Goal: Task Accomplishment & Management: Complete application form

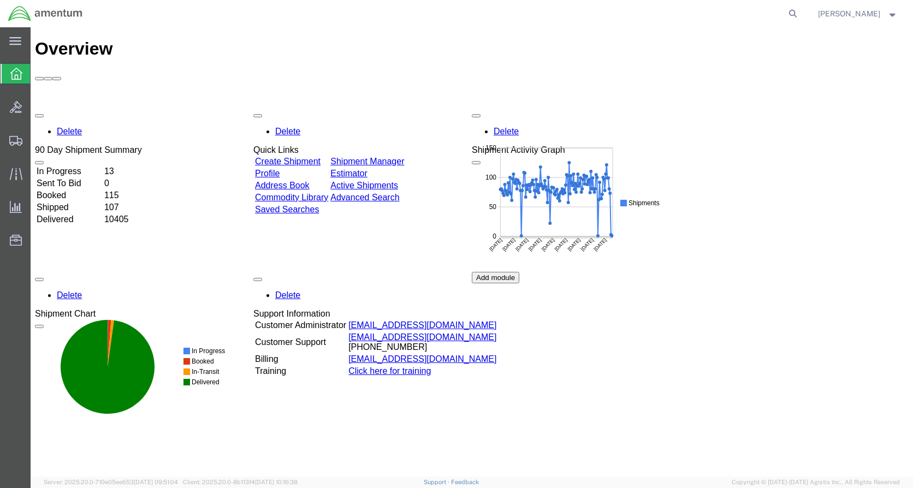
click at [22, 109] on div at bounding box center [16, 107] width 31 height 22
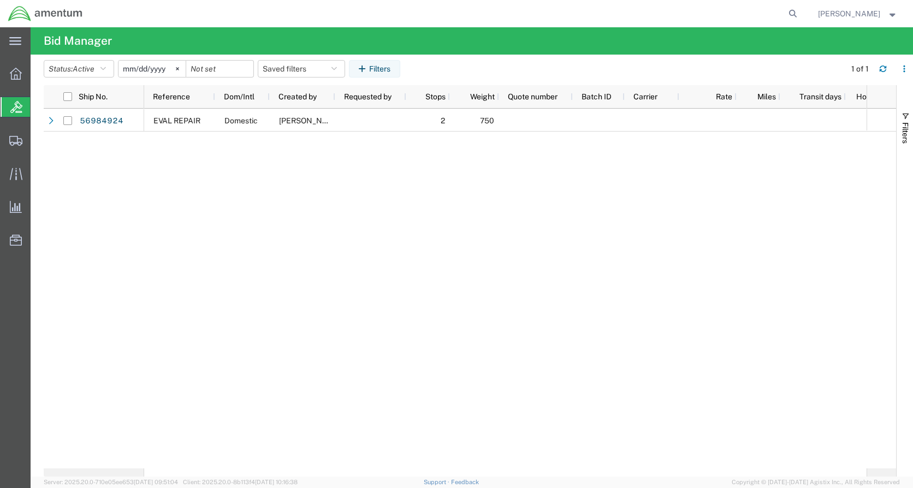
click at [25, 141] on div at bounding box center [16, 140] width 31 height 22
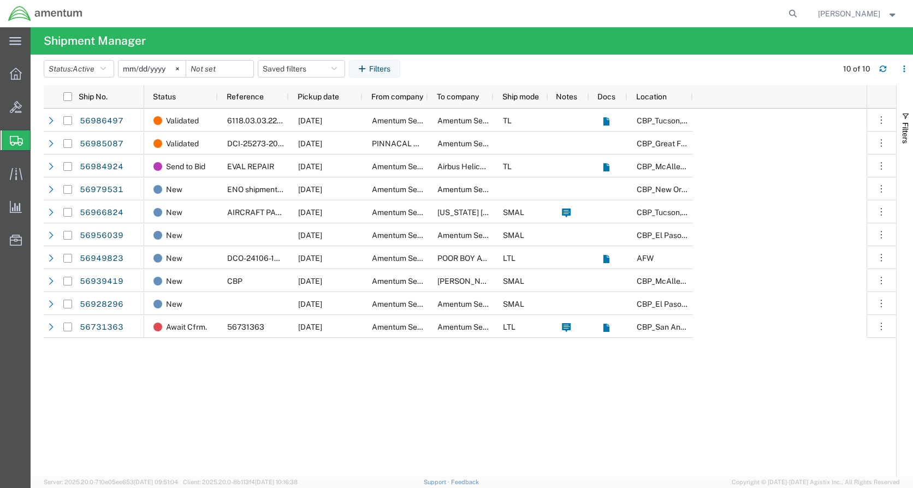
click at [10, 34] on div "main_menu Created with Sketch." at bounding box center [15, 40] width 31 height 27
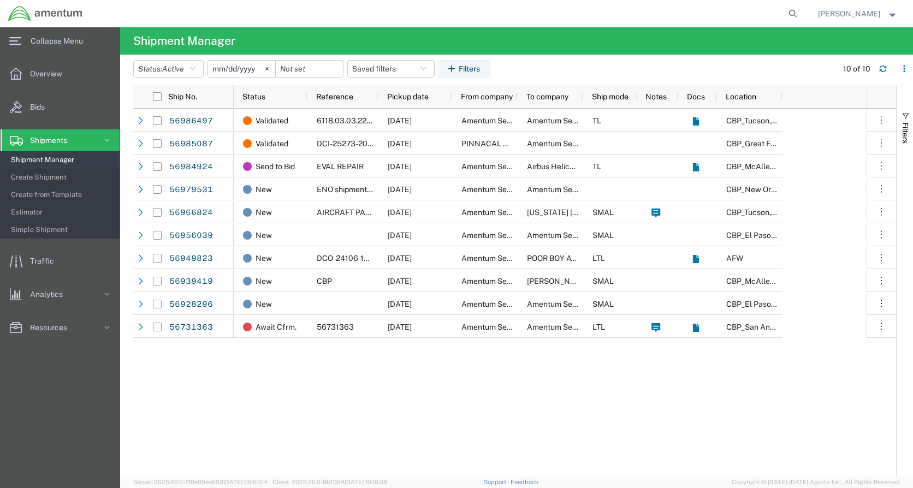
click at [106, 137] on icon at bounding box center [107, 140] width 11 height 11
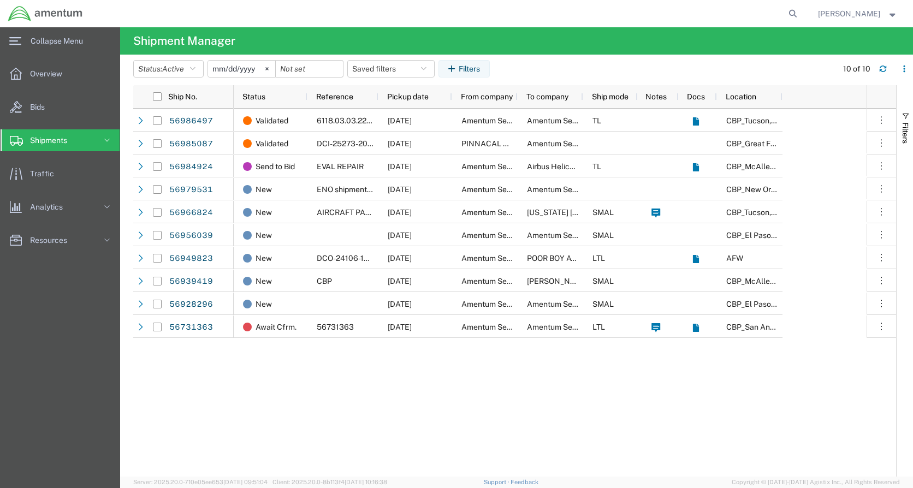
click at [110, 140] on icon at bounding box center [107, 140] width 11 height 11
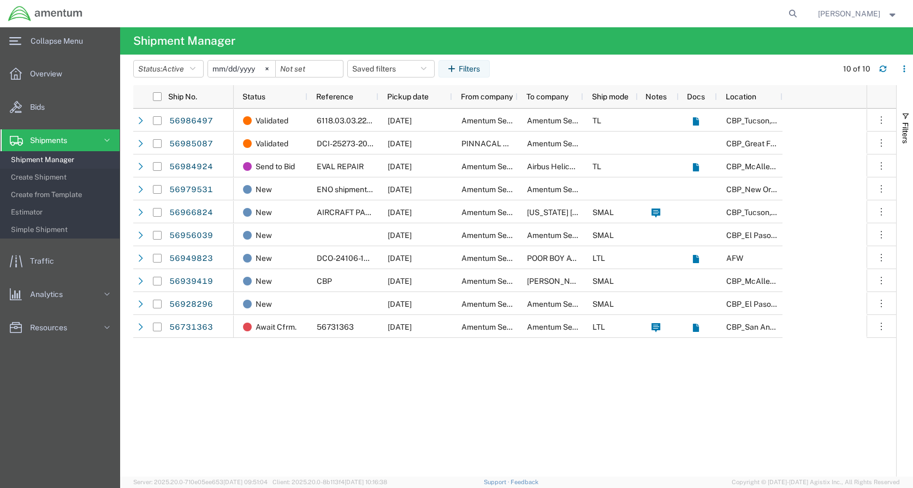
click at [76, 179] on span "Create Shipment" at bounding box center [61, 178] width 101 height 22
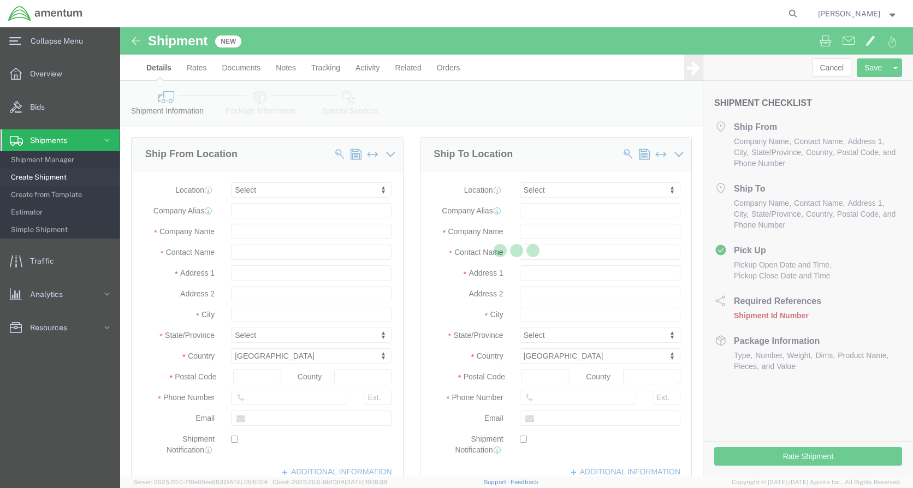
select select
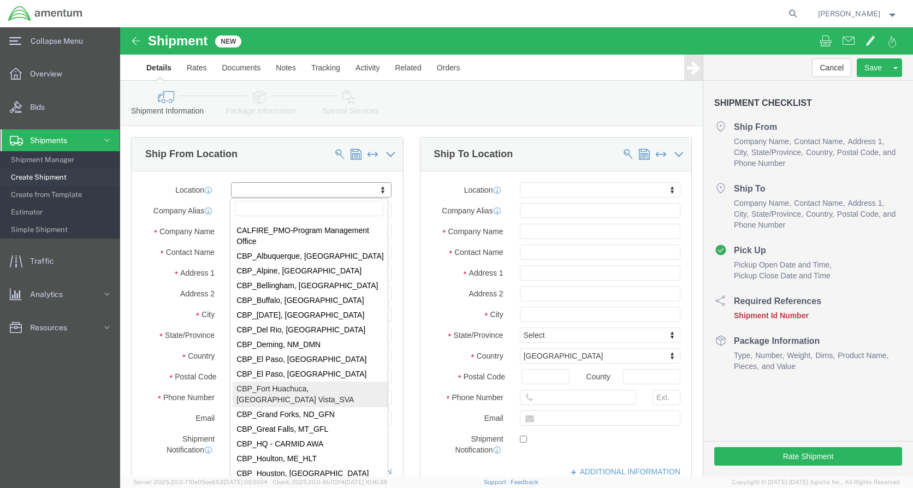
scroll to position [2021, 0]
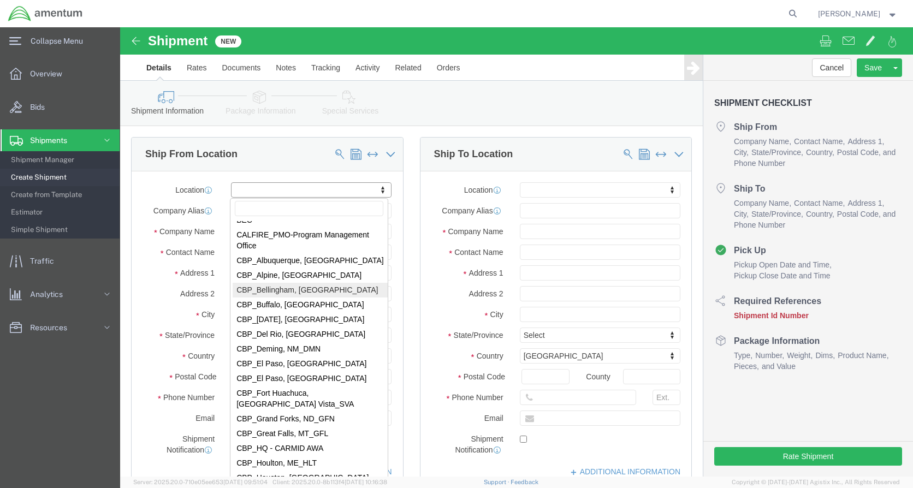
select select "49918"
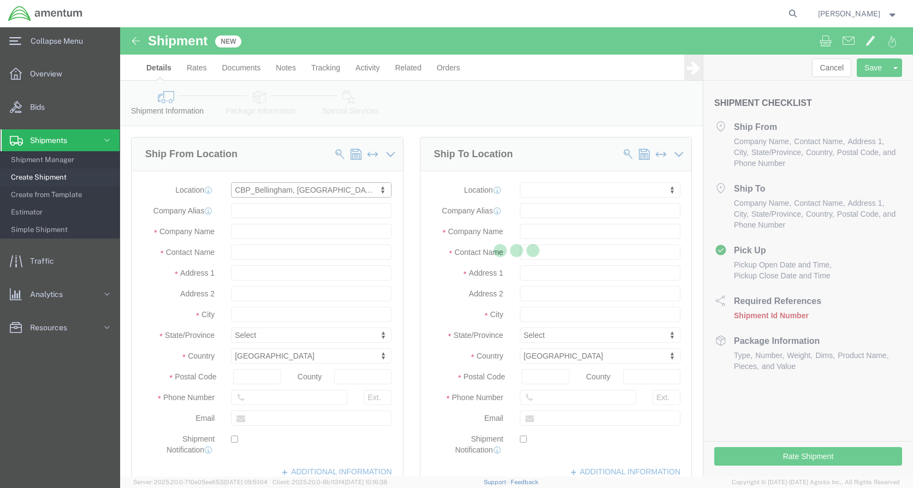
select select "WA"
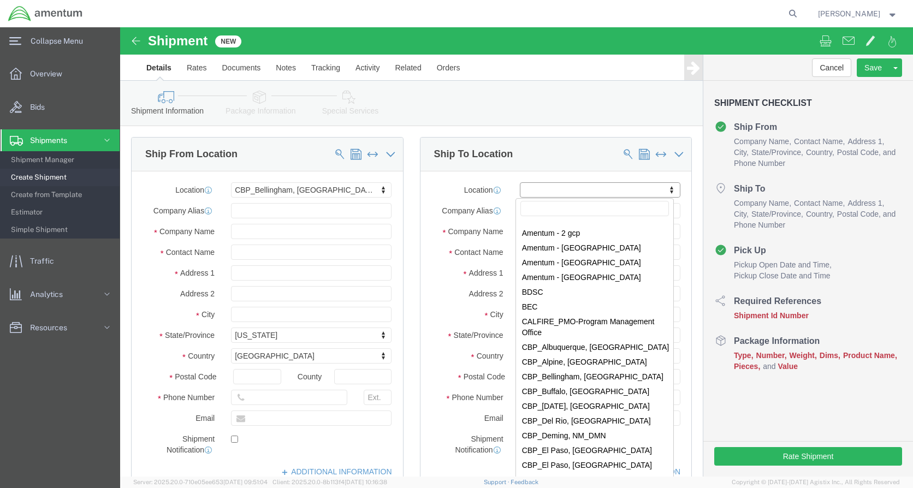
scroll to position [1966, 0]
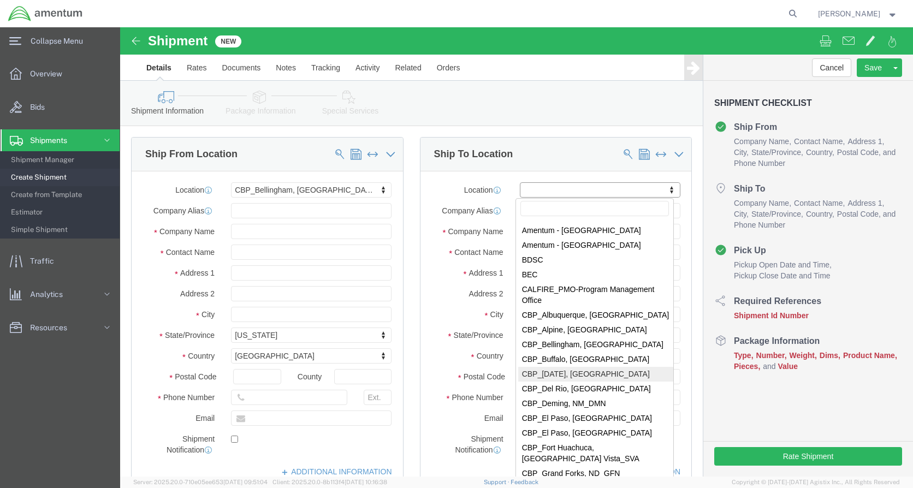
select select "69291"
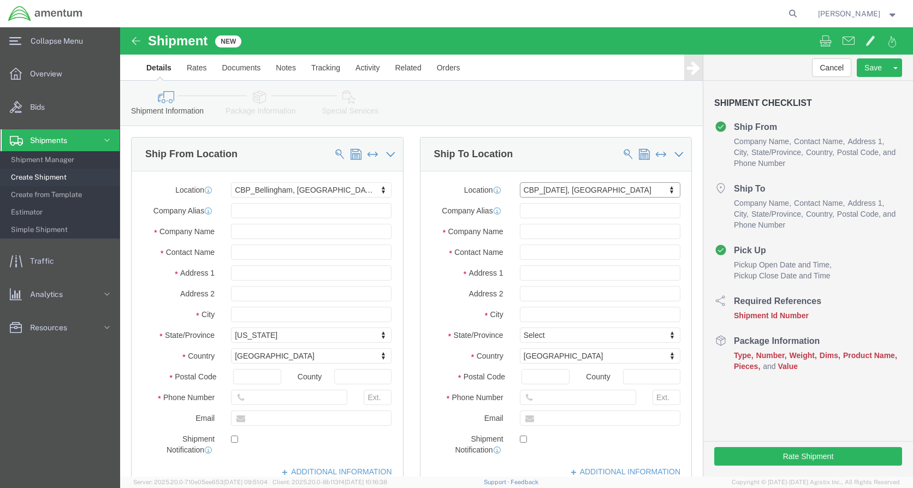
select select "[GEOGRAPHIC_DATA]"
click input "text"
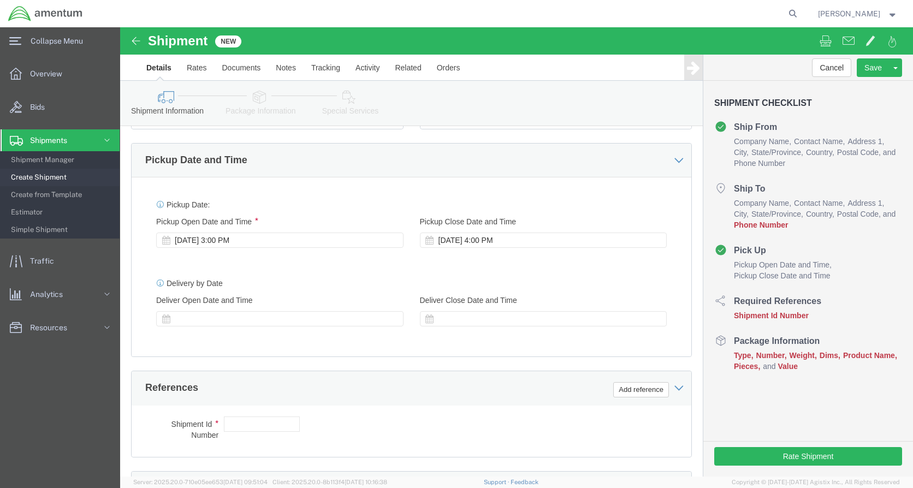
scroll to position [382, 0]
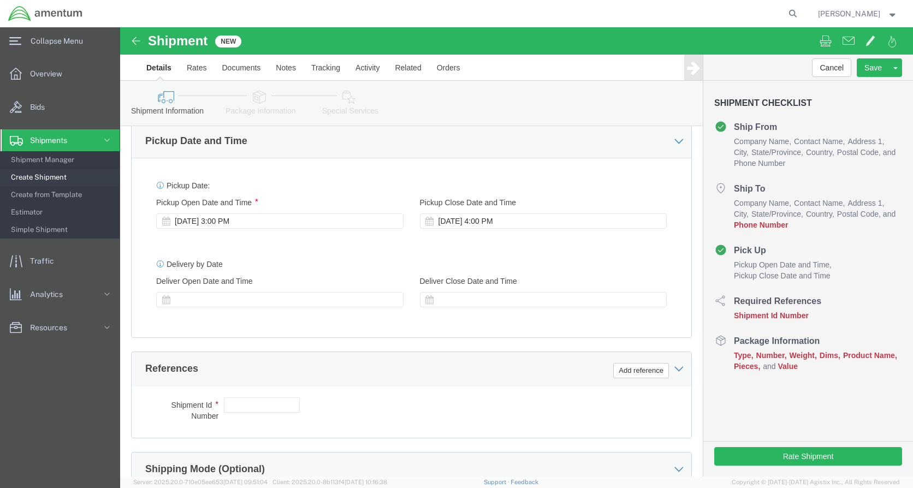
type input "[PERSON_NAME]"
click button "Add reference"
click input "text"
type input "[PERSON_NAME]"
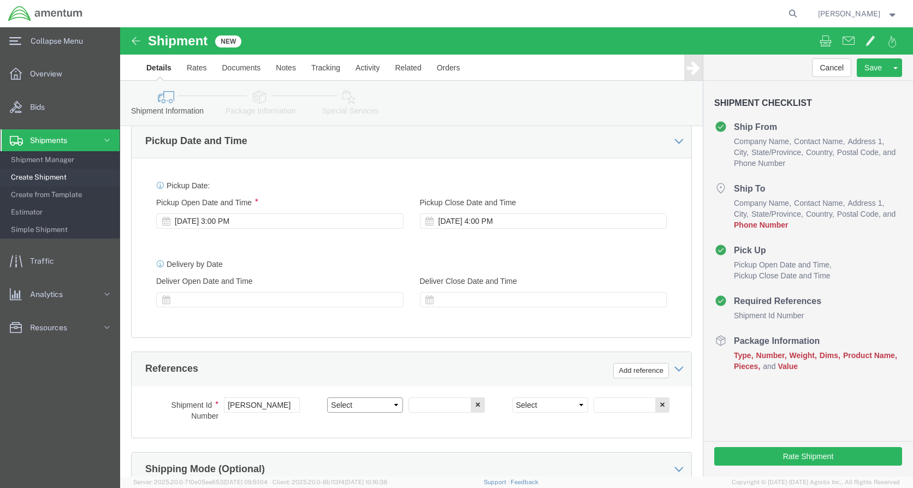
click select "Select Account Type Activity ID Airline Appointment Number ASN Batch Request # …"
select select "CUSTREF"
click select "Select Account Type Activity ID Airline Appointment Number ASN Batch Request # …"
drag, startPoint x: 166, startPoint y: 380, endPoint x: 100, endPoint y: 372, distance: 66.5
click div "Shipment Id Number [PERSON_NAME]"
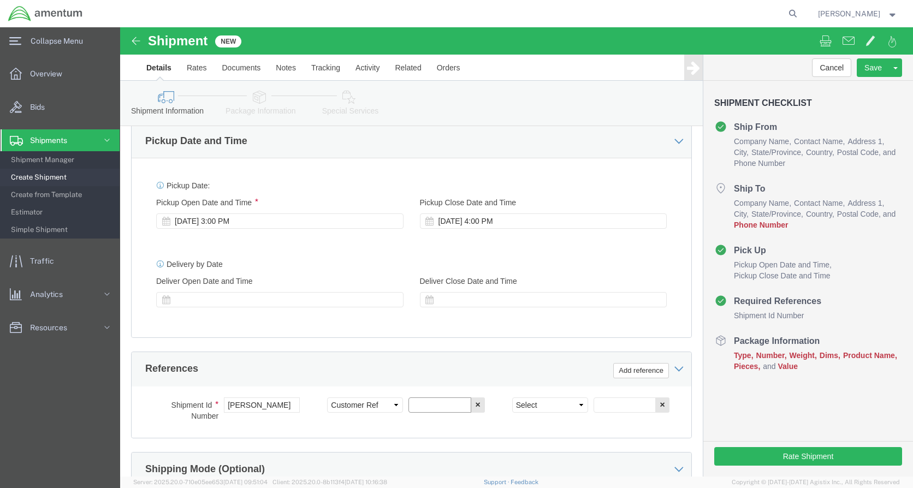
click input "text"
paste input "[PERSON_NAME]"
type input "[PERSON_NAME]"
click select "Select Account Type Activity ID Airline Appointment Number ASN Batch Request # …"
select select "DEPT"
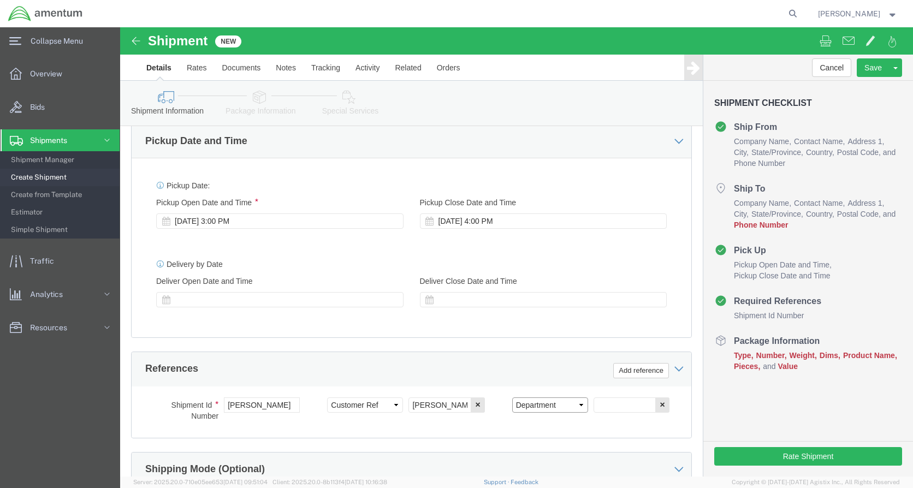
click select "Select Account Type Activity ID Airline Appointment Number ASN Batch Request # …"
click input "text"
type input "CBP"
click button "Add reference"
click select "Select Account Type Activity ID Airline Appointment Number ASN Batch Request # …"
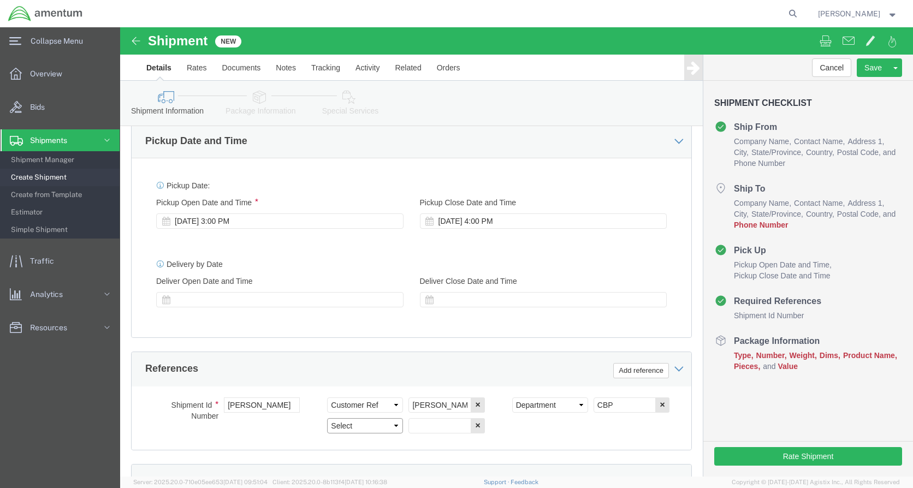
select select "PROJNUM"
click select "Select Account Type Activity ID Airline Appointment Number ASN Batch Request # …"
click input "text"
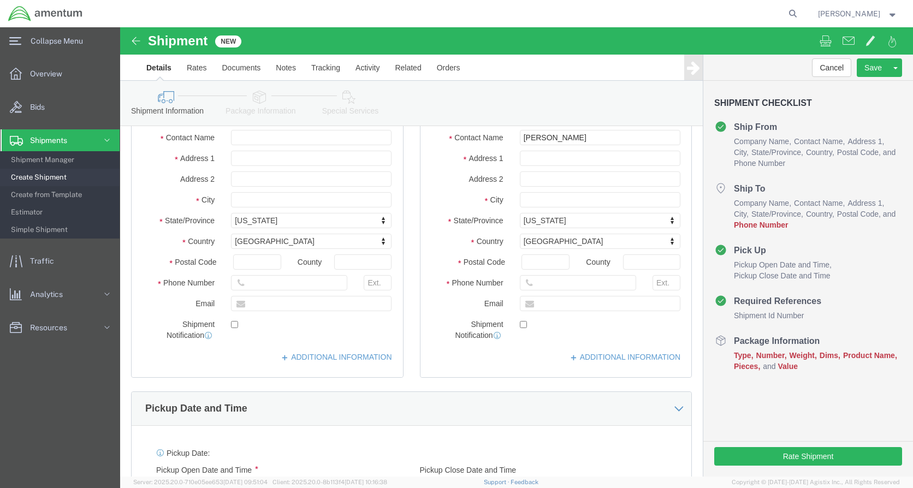
scroll to position [105, 0]
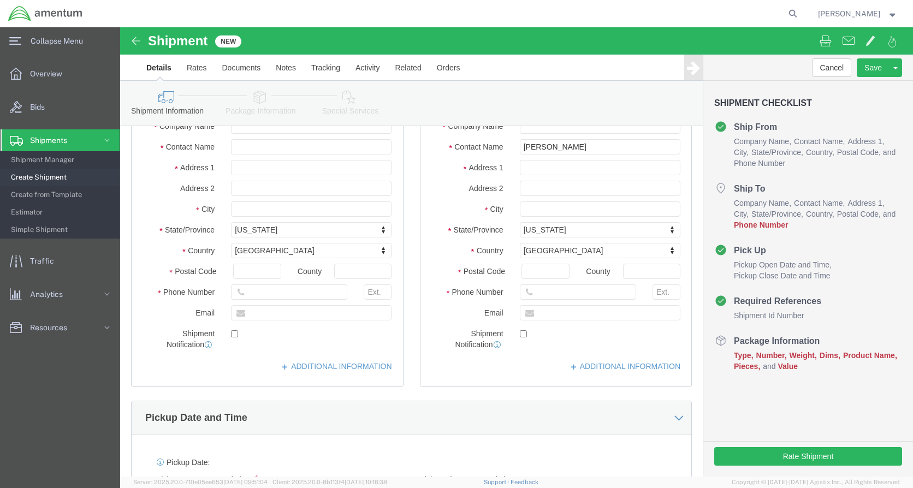
type input "6118.03.03.2219.000.WBE.0000"
click input "text"
type input "8888888888"
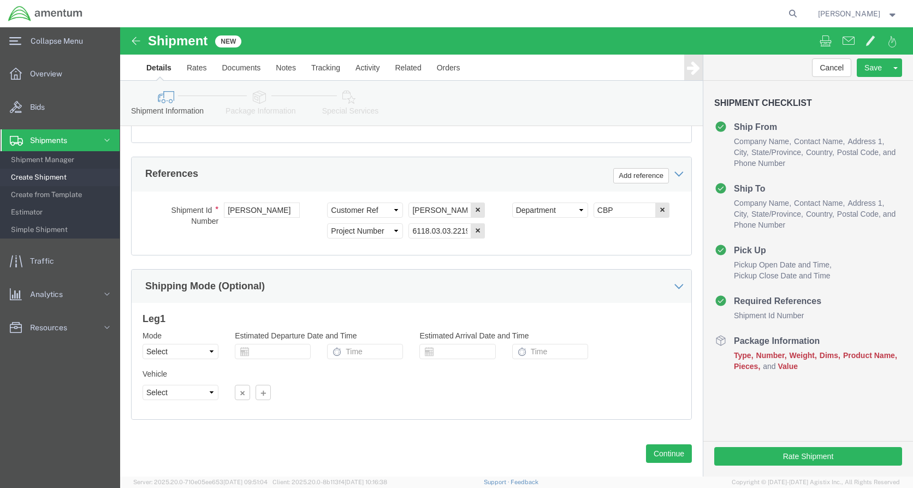
scroll to position [597, 0]
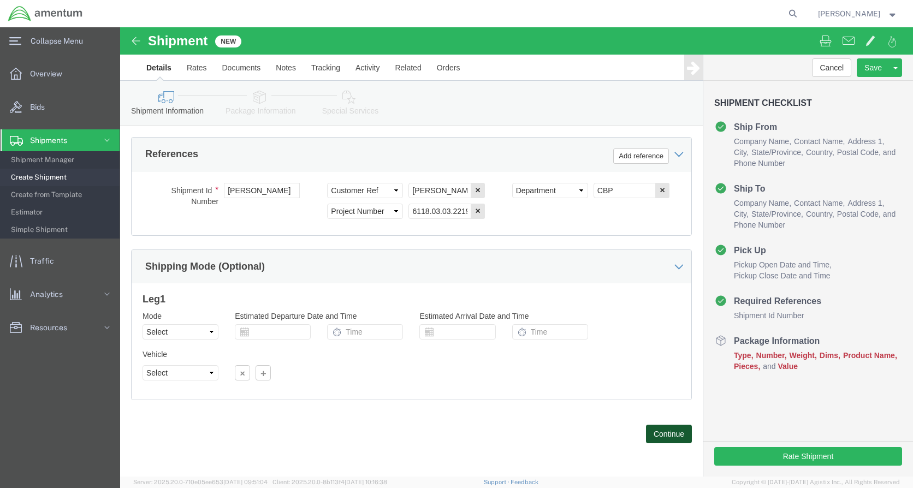
click button "Continue"
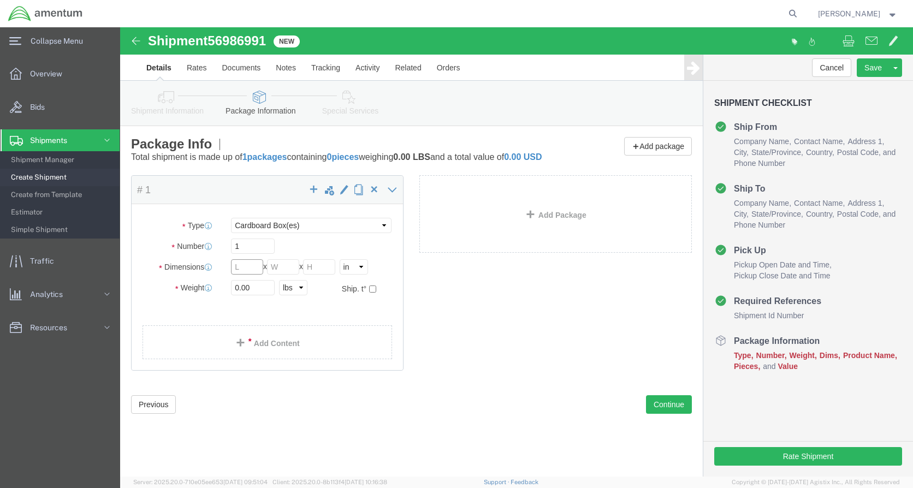
click input "text"
click select "Select BCK Boxes Bale(s) Basket(s) Bolt(s) Bottle(s) Buckets Bulk Bundle(s) Can…"
select select "LBX"
click select "Select BCK Boxes Bale(s) Basket(s) Bolt(s) Bottle(s) Buckets Bulk Bundle(s) Can…"
type input "17.50"
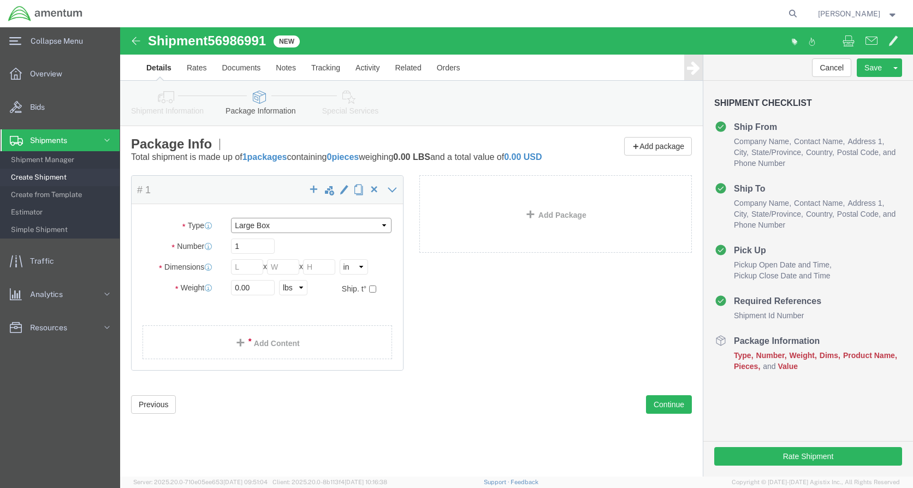
type input "12.50"
type input "3.00"
click input "0.00"
type input "0"
type input "1.2"
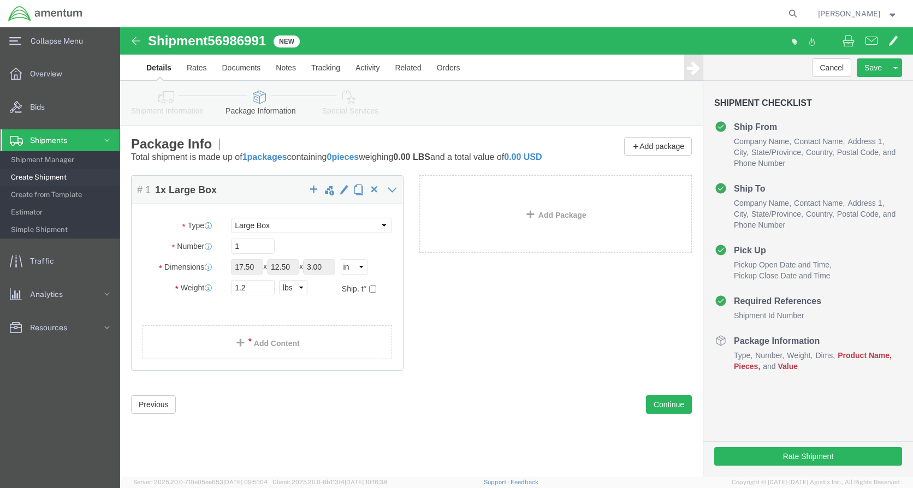
click div "Package Content # 1 1 x Large Box Package Type Select BCK Boxes Bale(s) Basket(…"
click link "Add Content"
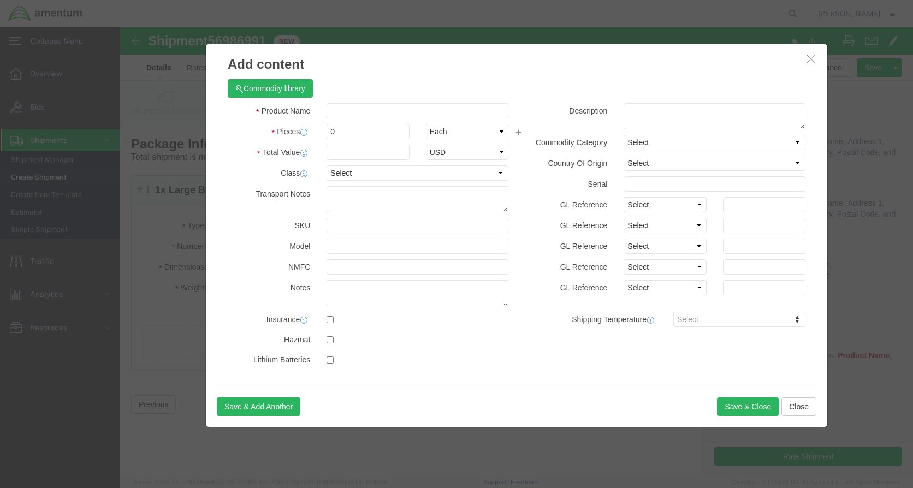
drag, startPoint x: 230, startPoint y: 75, endPoint x: 230, endPoint y: 81, distance: 6.0
click div "Commodity library Product Name Pieces 0 Select Bag Barrels 100Board Feet Bottle…"
click input "text"
type input "AC PART"
click input "0"
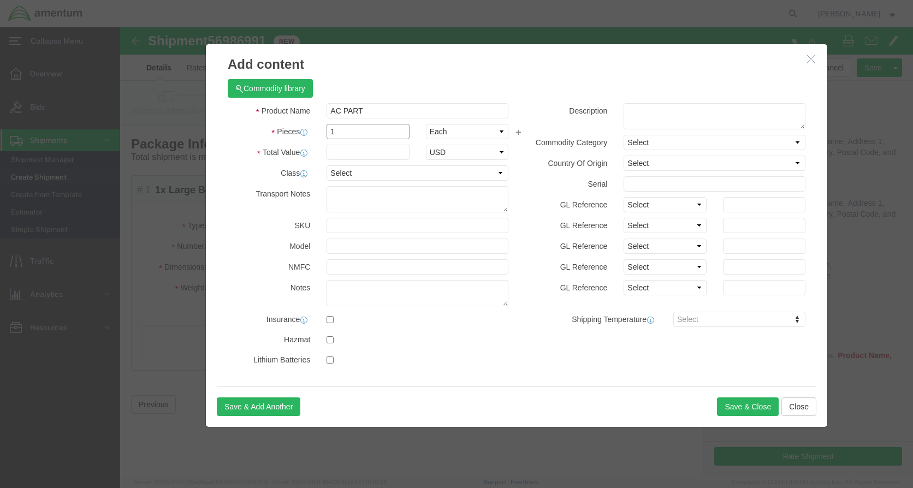
type input "1"
click input "text"
type input "500"
click button "Save & Close"
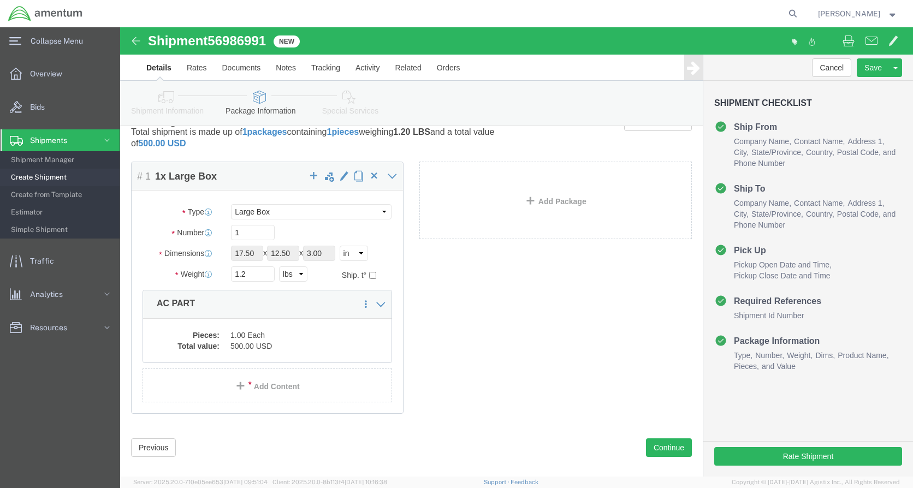
scroll to position [38, 0]
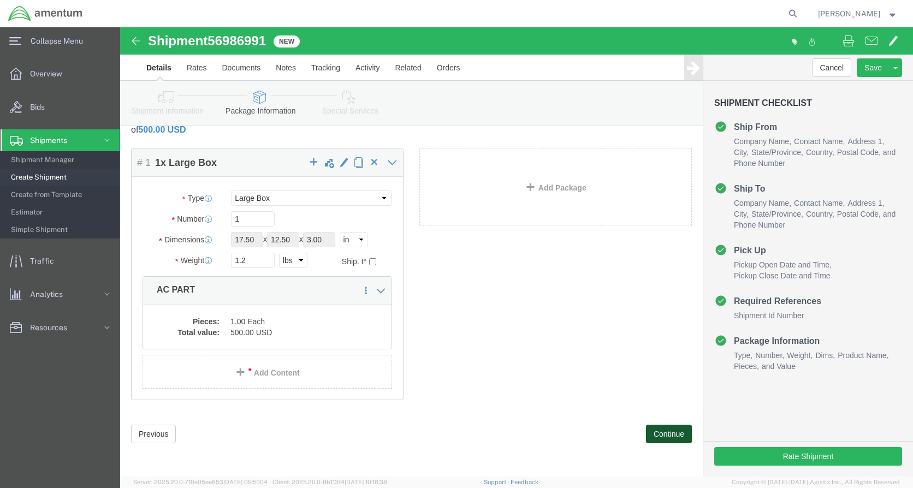
click button "Continue"
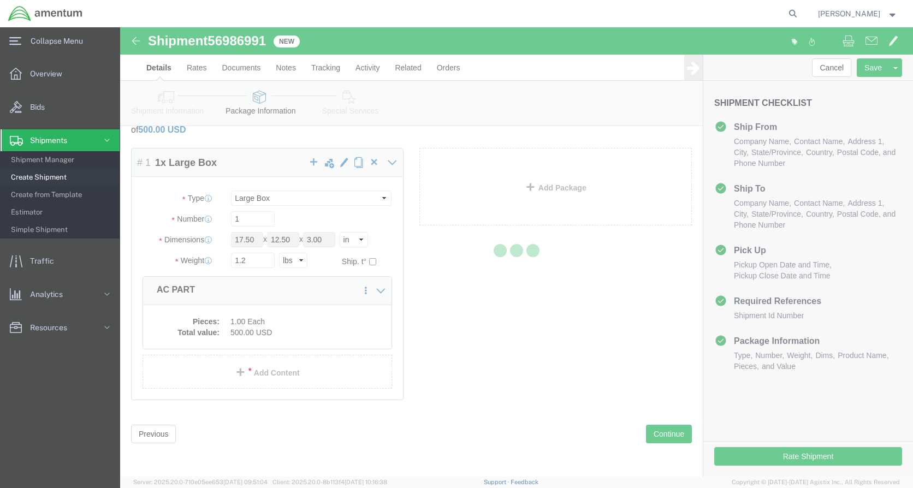
select select
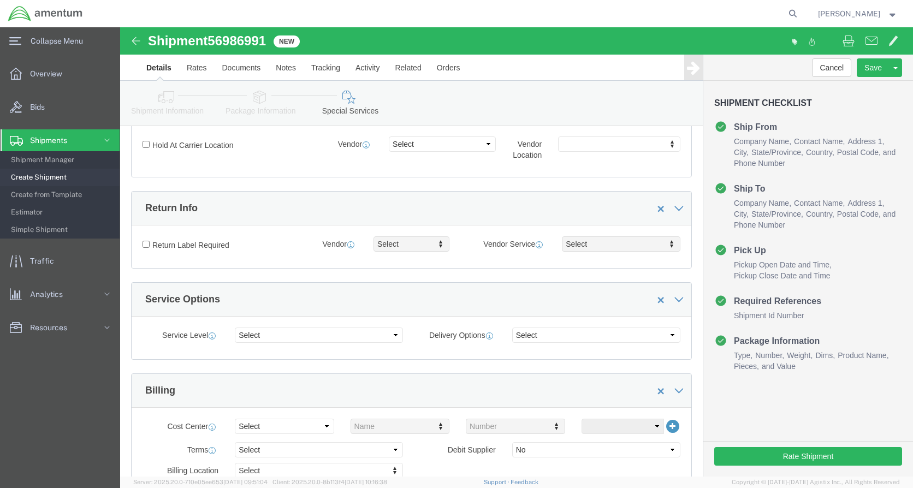
scroll to position [366, 0]
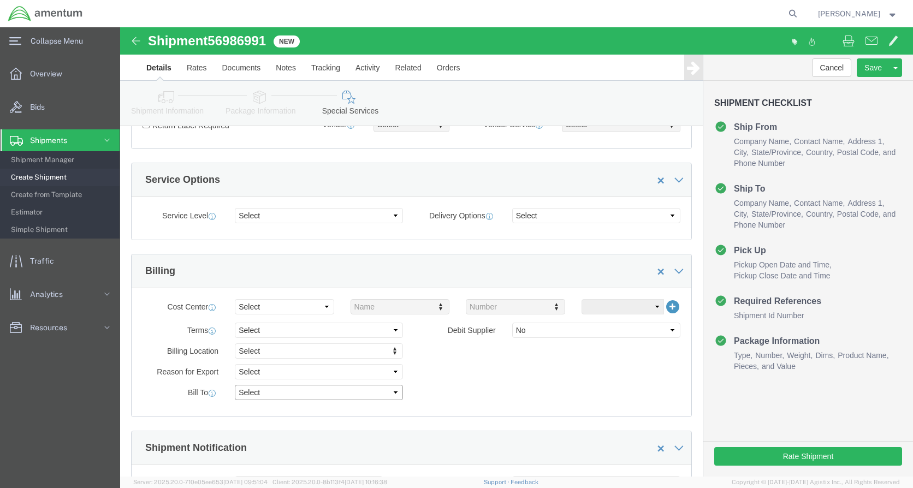
click select "Select Recipient Account Sender/Shipper Third Party Account"
select select "SHIP"
click select "Select Recipient Account Sender/Shipper Third Party Account"
click button "Rate Shipment"
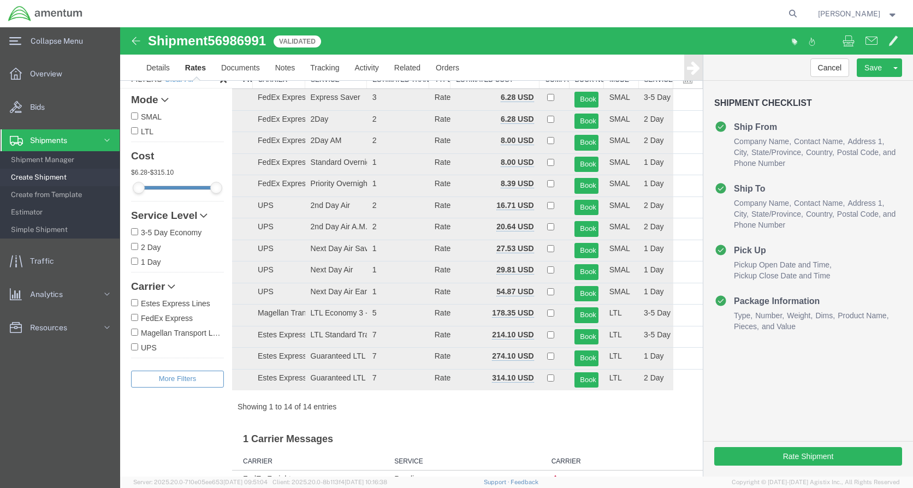
scroll to position [2, 0]
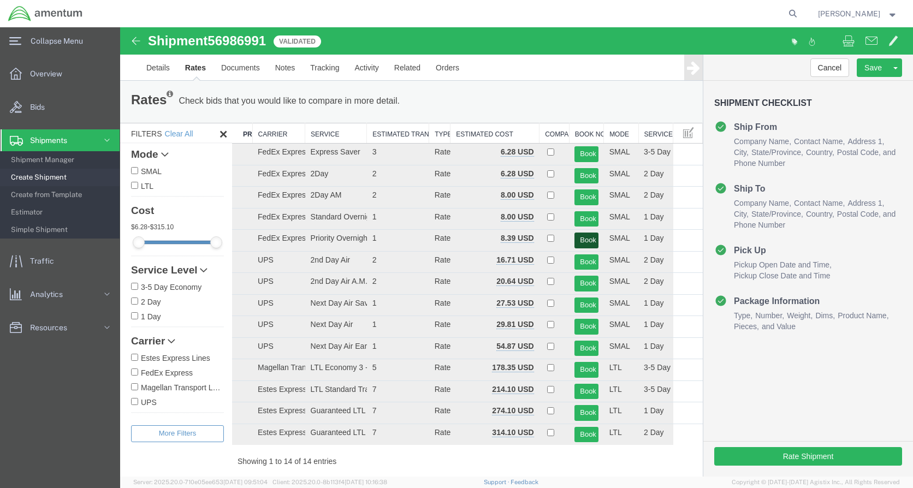
click at [585, 239] on button "Book" at bounding box center [586, 241] width 23 height 16
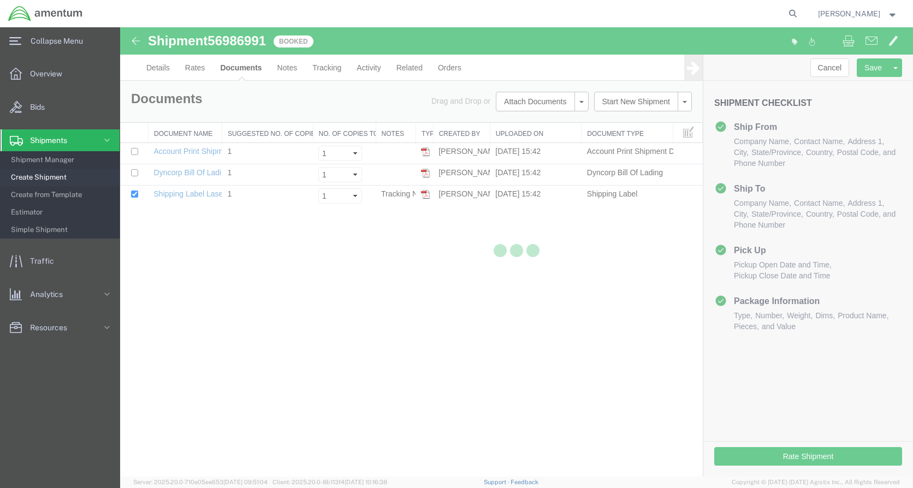
scroll to position [0, 0]
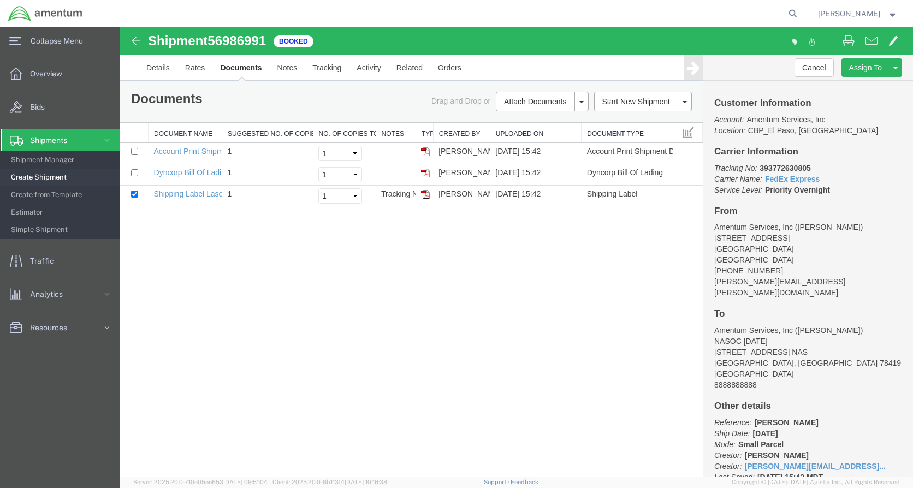
click at [424, 197] on img at bounding box center [425, 194] width 9 height 9
